Goal: Task Accomplishment & Management: Understand process/instructions

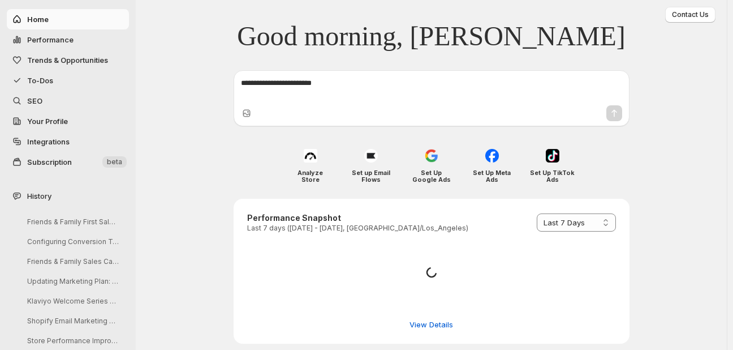
select select "*********"
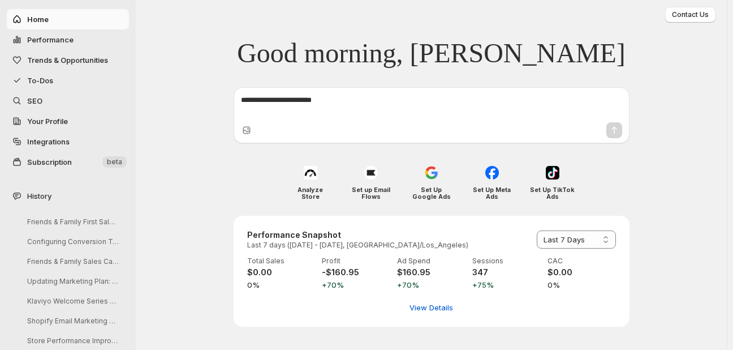
click at [66, 63] on span "Trends & Opportunities" at bounding box center [67, 59] width 81 height 9
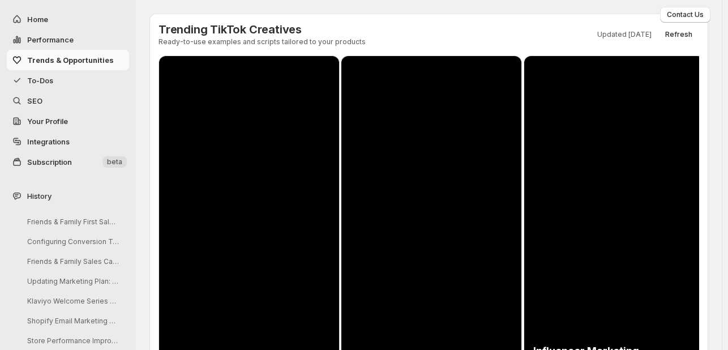
click at [52, 78] on span "To-Dos" at bounding box center [40, 80] width 26 height 9
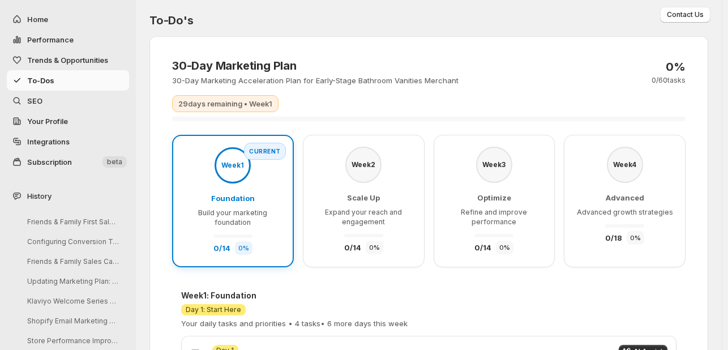
click at [229, 175] on div "Week 1" at bounding box center [232, 165] width 36 height 36
click at [265, 218] on p "Build your marketing foundation" at bounding box center [232, 217] width 97 height 19
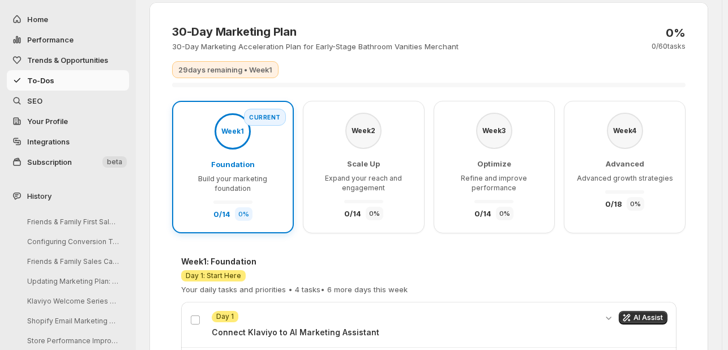
scroll to position [226, 0]
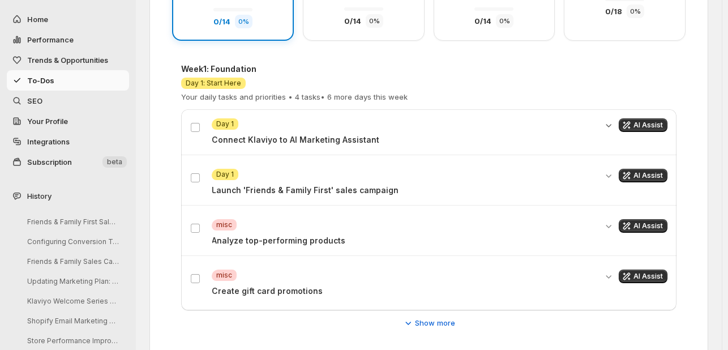
click at [612, 124] on icon "Expand details" at bounding box center [609, 125] width 6 height 3
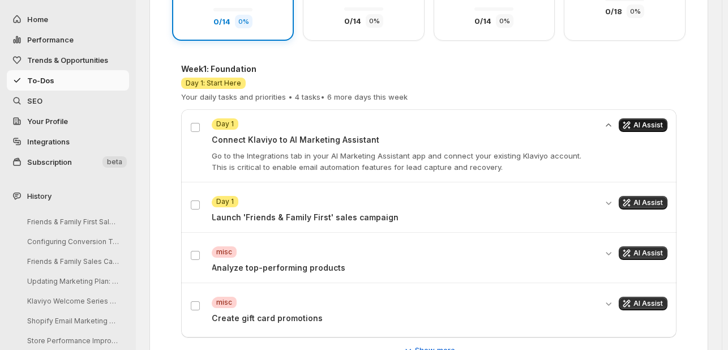
click at [641, 124] on span "AI Assist" at bounding box center [647, 125] width 29 height 9
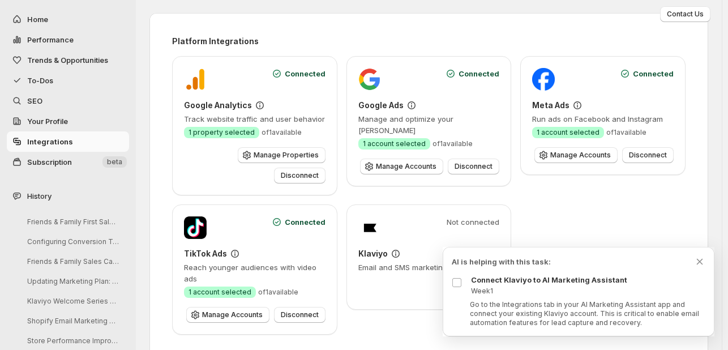
scroll to position [0, 0]
click at [384, 248] on h3 "Klaviyo" at bounding box center [372, 253] width 29 height 11
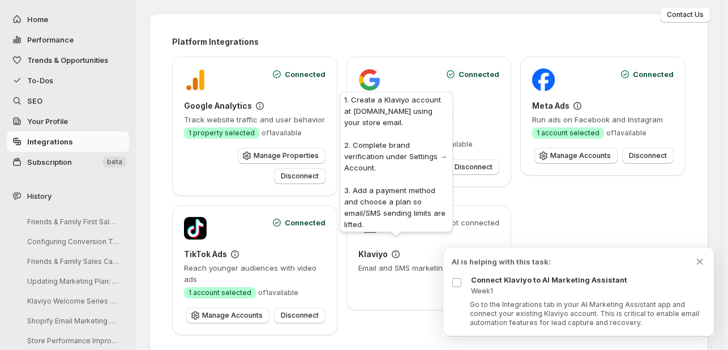
click at [395, 248] on icon at bounding box center [395, 253] width 11 height 11
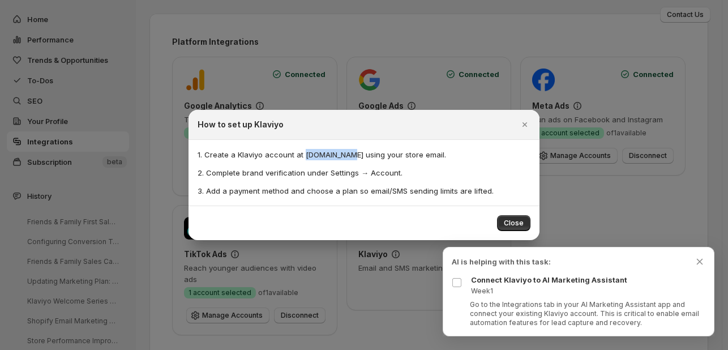
drag, startPoint x: 302, startPoint y: 156, endPoint x: 342, endPoint y: 158, distance: 40.8
click at [342, 158] on p "1. Create a Klaviyo account at [DOMAIN_NAME] using your store email." at bounding box center [363, 154] width 333 height 11
copy p "[DOMAIN_NAME]"
click at [324, 149] on p "1. Create a Klaviyo account at [DOMAIN_NAME] using your store email." at bounding box center [363, 154] width 333 height 11
click at [518, 227] on span "Close" at bounding box center [514, 222] width 20 height 9
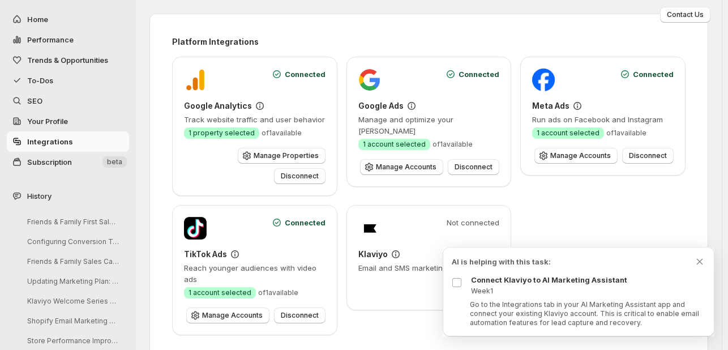
click at [53, 80] on span "To-Dos" at bounding box center [40, 80] width 26 height 9
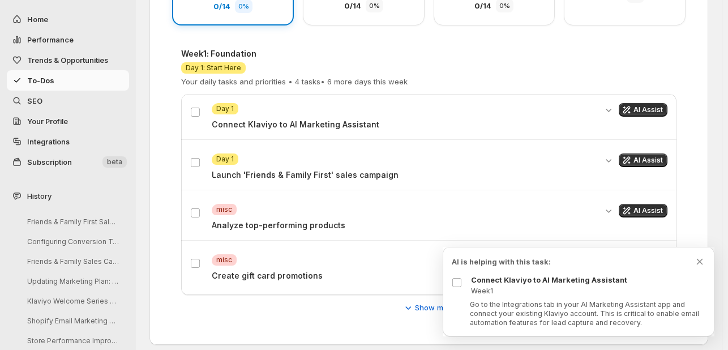
scroll to position [249, 0]
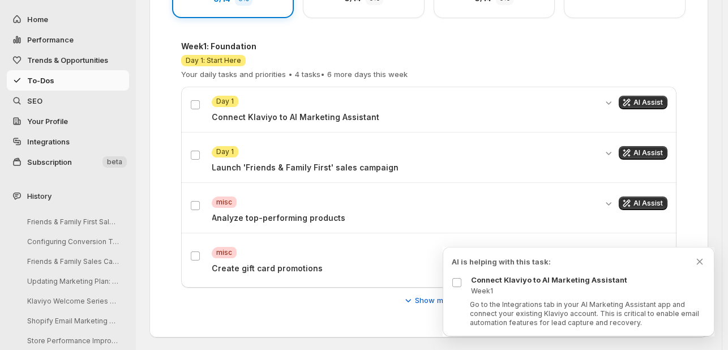
click at [220, 267] on p "Create gift card promotions" at bounding box center [404, 268] width 384 height 11
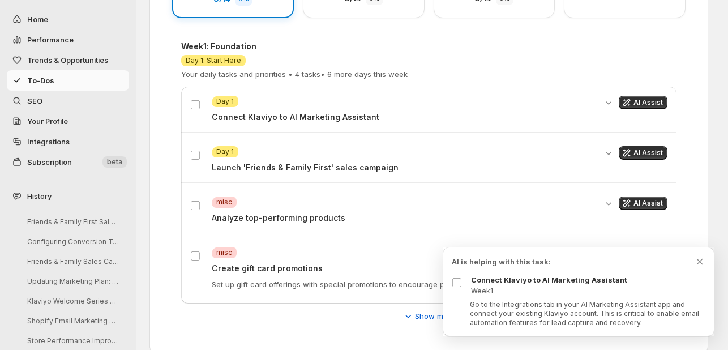
scroll to position [265, 0]
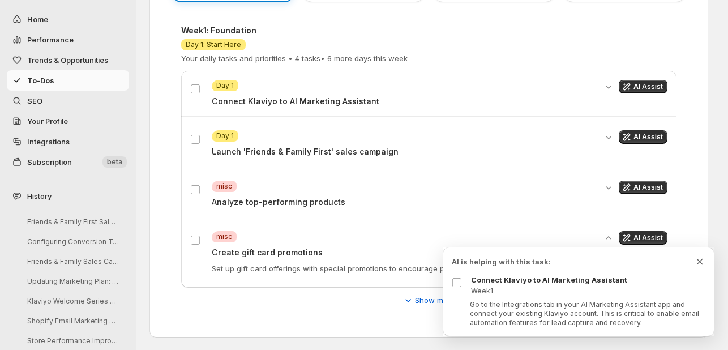
click at [695, 259] on icon "Dismiss todo indicator" at bounding box center [699, 261] width 11 height 11
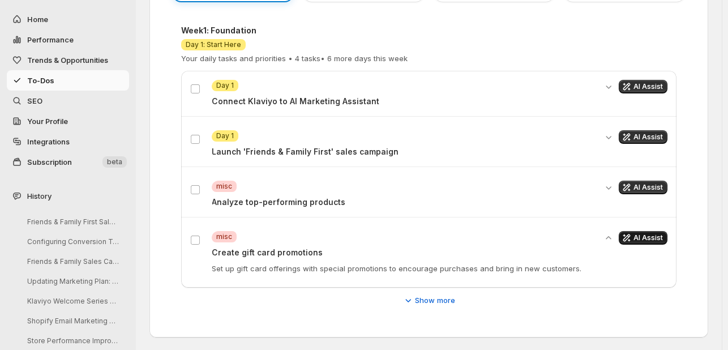
click at [645, 233] on span "AI Assist" at bounding box center [647, 237] width 29 height 9
select select "*********"
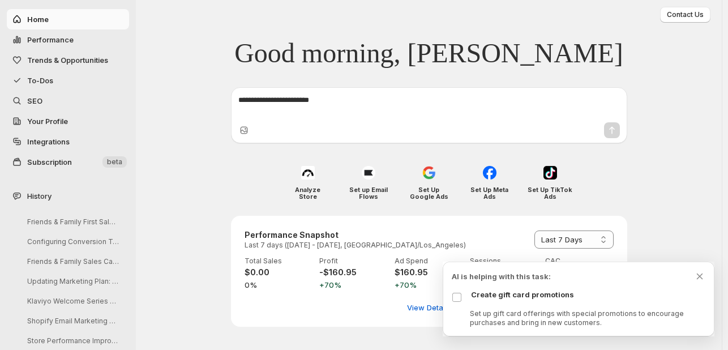
scroll to position [0, 0]
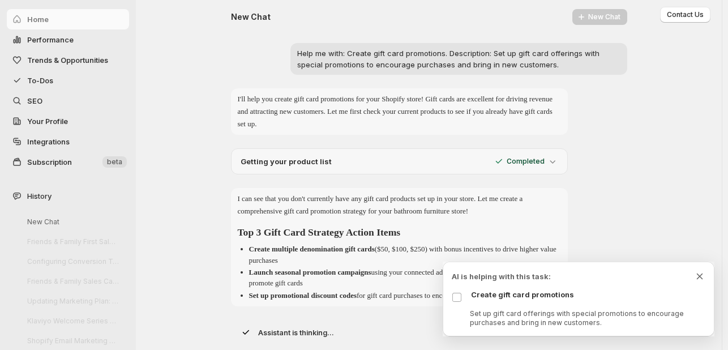
click at [702, 277] on icon "Dismiss todo indicator" at bounding box center [699, 275] width 11 height 11
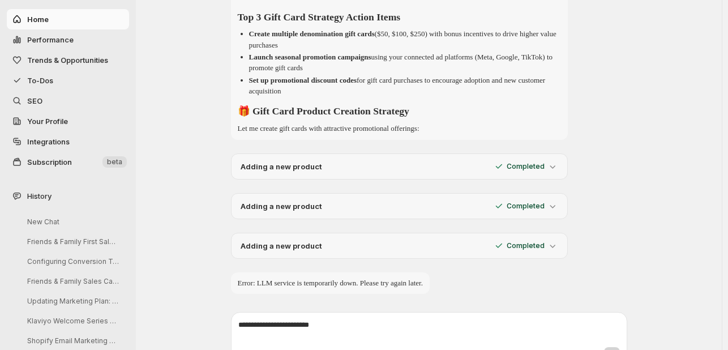
scroll to position [226, 0]
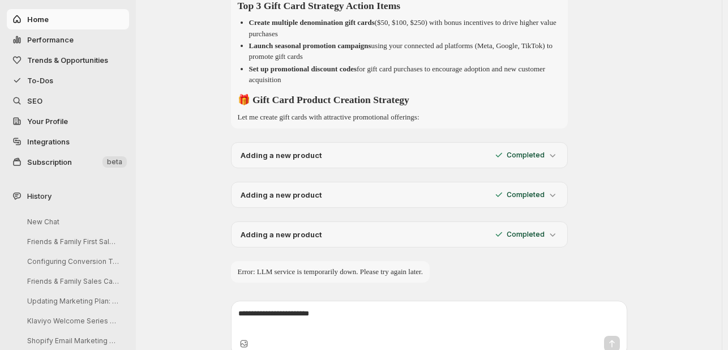
click at [533, 152] on p "Completed" at bounding box center [525, 155] width 38 height 9
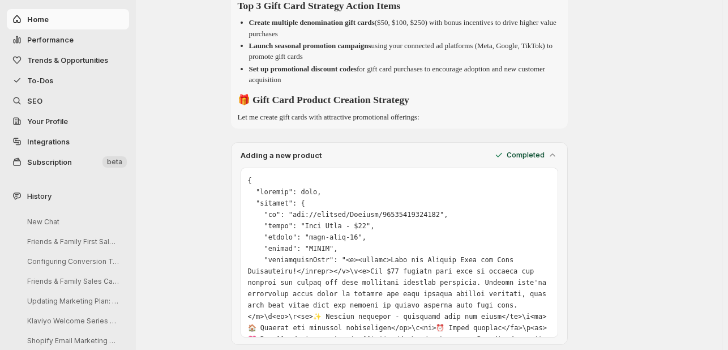
click at [533, 152] on p "Completed" at bounding box center [525, 155] width 38 height 9
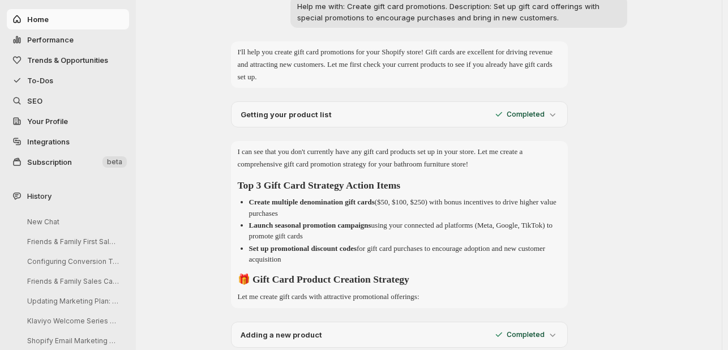
scroll to position [0, 0]
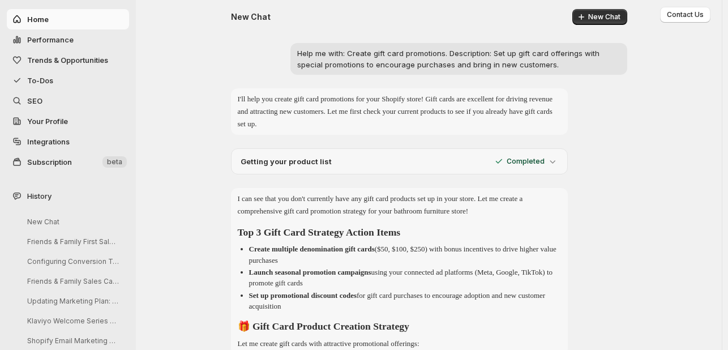
click at [37, 76] on span "To-Dos" at bounding box center [40, 80] width 26 height 9
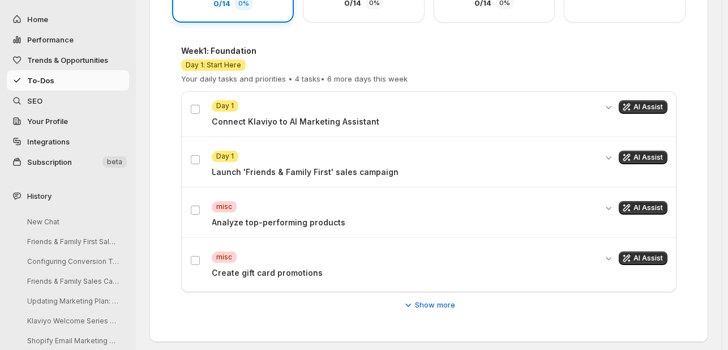
scroll to position [249, 0]
